Goal: Task Accomplishment & Management: Use online tool/utility

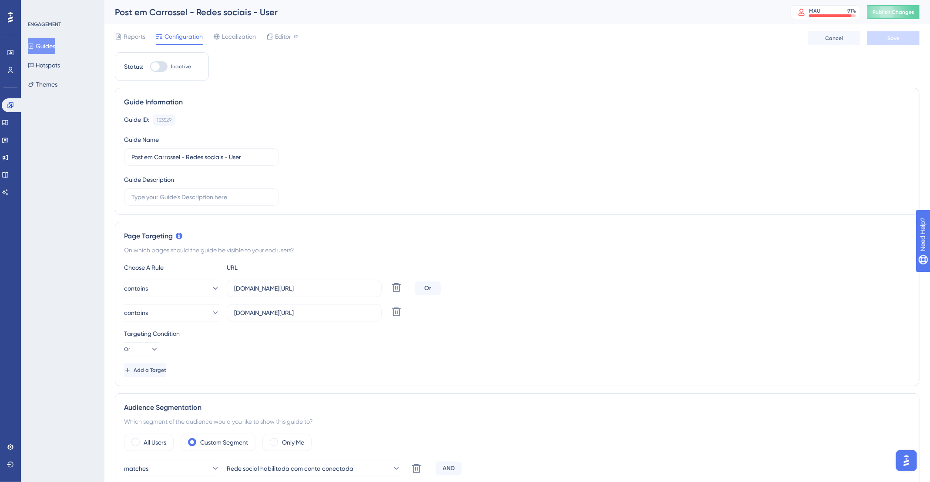
click at [48, 53] on button "Guides" at bounding box center [41, 46] width 27 height 16
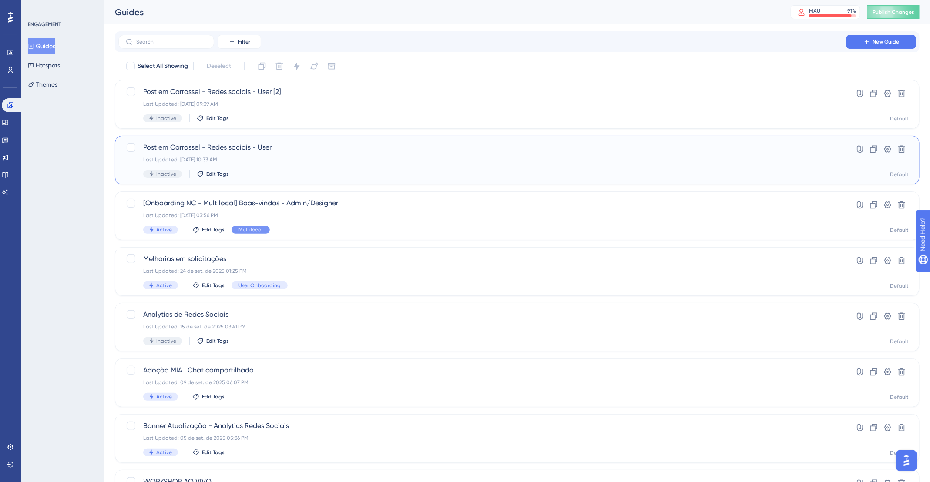
click at [306, 169] on div "Post em Carrossel - Redes sociais - User Last Updated: 07 de out. de 2025 10:33…" at bounding box center [482, 160] width 678 height 36
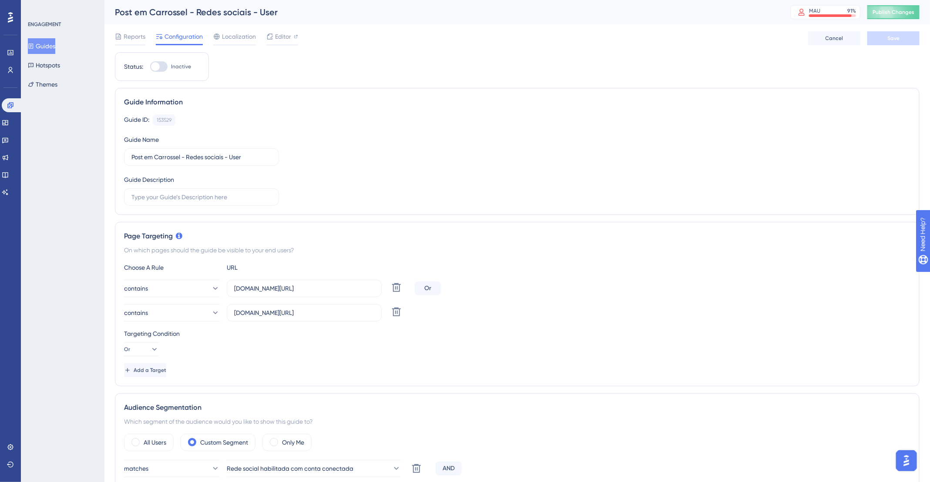
click at [50, 43] on button "Guides" at bounding box center [41, 46] width 27 height 16
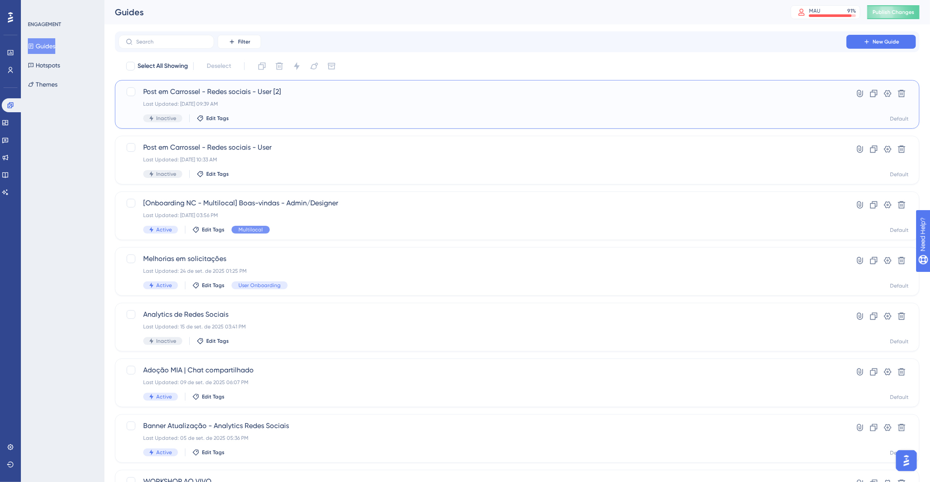
click at [319, 95] on span "Post em Carrossel - Redes sociais - User [2]" at bounding box center [482, 92] width 678 height 10
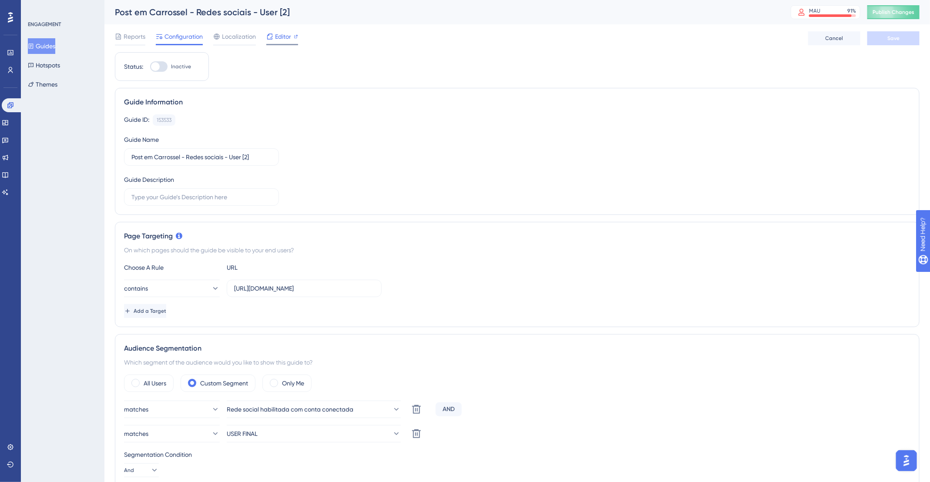
click at [289, 34] on span "Editor" at bounding box center [283, 36] width 16 height 10
click at [283, 35] on span "Editor" at bounding box center [283, 36] width 16 height 10
